Goal: Task Accomplishment & Management: Use online tool/utility

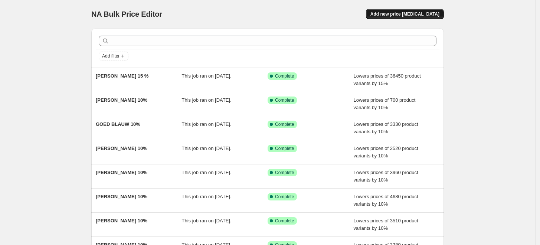
click at [409, 17] on button "Add new price [MEDICAL_DATA]" at bounding box center [405, 14] width 78 height 10
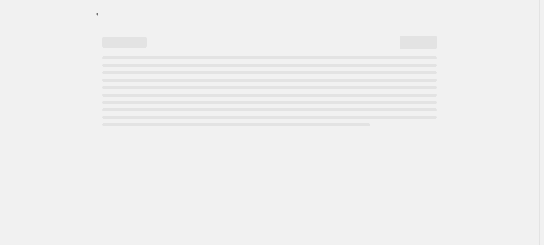
select select "percentage"
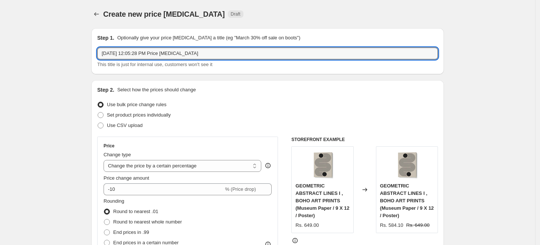
drag, startPoint x: 214, startPoint y: 59, endPoint x: 37, endPoint y: 60, distance: 176.2
type input "emel tunaboylu 15 %"
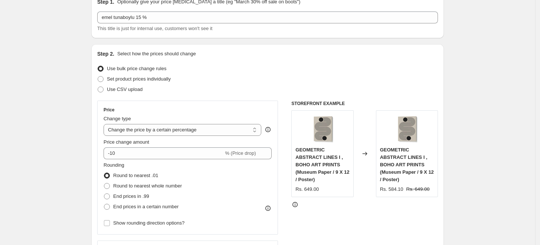
scroll to position [71, 0]
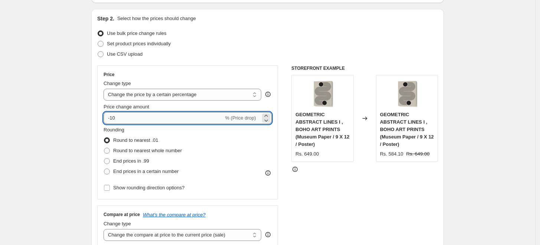
click at [128, 121] on input "-10" at bounding box center [163, 118] width 120 height 12
type input "-15"
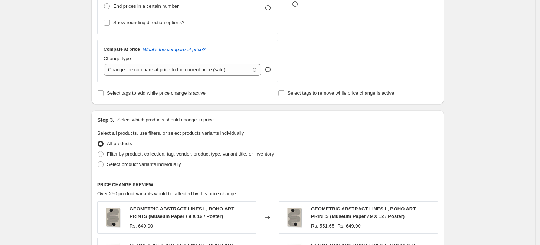
scroll to position [238, 0]
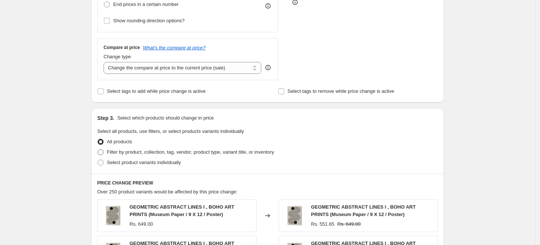
click at [158, 149] on span "Filter by product, collection, tag, vendor, product type, variant title, or inv…" at bounding box center [190, 152] width 167 height 6
click at [98, 149] on input "Filter by product, collection, tag, vendor, product type, variant title, or inv…" at bounding box center [98, 149] width 0 height 0
radio input "true"
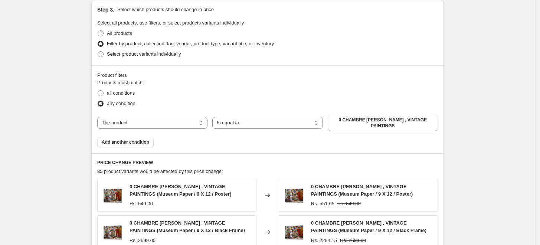
scroll to position [348, 0]
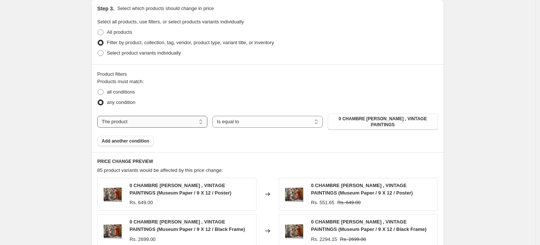
click at [175, 120] on select "The product The product's collection The product's tag The product's vendor The…" at bounding box center [152, 122] width 110 height 12
select select "collection"
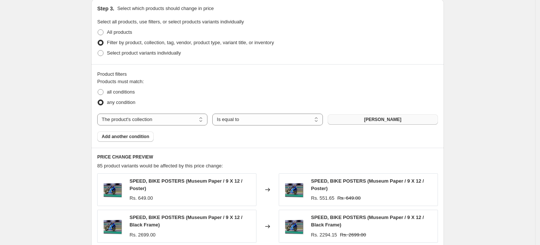
click at [347, 116] on button "[PERSON_NAME]" at bounding box center [383, 119] width 110 height 10
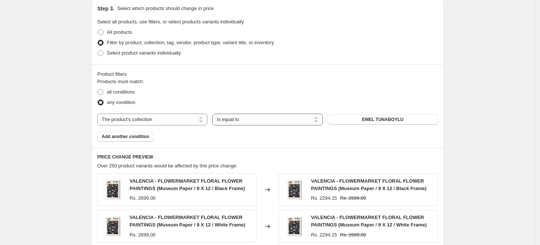
click at [237, 121] on select "Is equal to Is not equal to" at bounding box center [267, 119] width 110 height 12
click at [484, 98] on div "Create new price [MEDICAL_DATA]. This page is ready Create new price [MEDICAL_D…" at bounding box center [267, 81] width 535 height 859
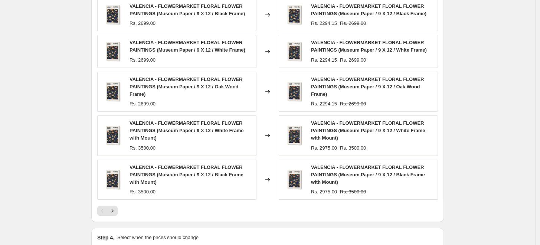
scroll to position [614, 0]
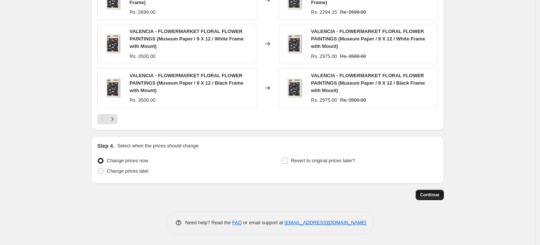
click at [429, 196] on span "Continue" at bounding box center [429, 195] width 19 height 6
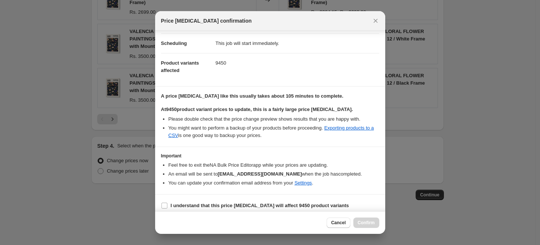
scroll to position [0, 0]
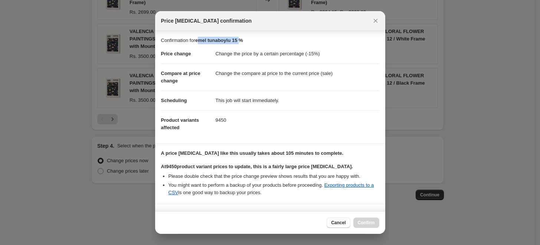
drag, startPoint x: 199, startPoint y: 41, endPoint x: 242, endPoint y: 42, distance: 43.0
click at [242, 42] on b "emel tunaboylu 15 %" at bounding box center [219, 40] width 48 height 6
click at [256, 40] on p "Confirmation for emel tunaboylu 15 %" at bounding box center [270, 40] width 218 height 7
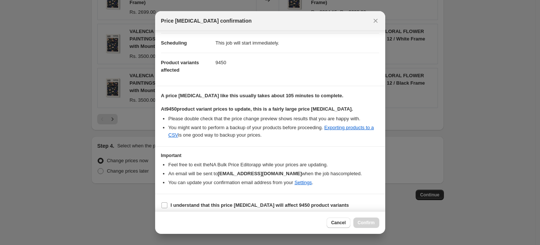
scroll to position [62, 0]
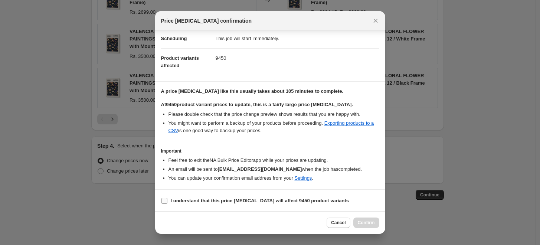
click at [163, 199] on input "I understand that this price [MEDICAL_DATA] will affect 9450 product variants" at bounding box center [164, 201] width 6 height 6
checkbox input "true"
click at [366, 223] on span "Confirm" at bounding box center [366, 223] width 17 height 6
type input "emel tunaboylu 15 %"
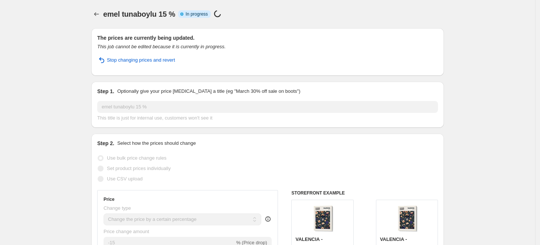
click at [197, 0] on div "emel tunaboylu 15 %. This page is ready emel tunaboylu 15 % Info Partially comp…" at bounding box center [267, 14] width 352 height 28
select select "percentage"
select select "collection"
